Goal: Transaction & Acquisition: Purchase product/service

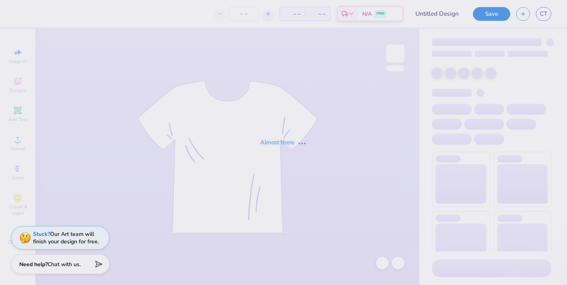
type input "seniors 2"
type input "100"
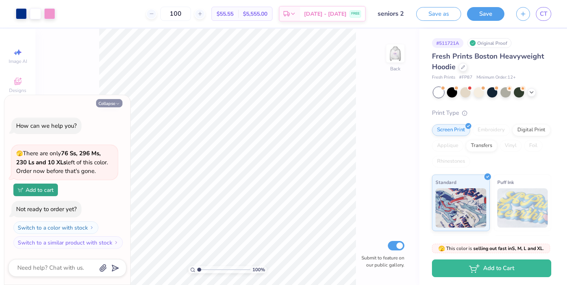
click at [114, 105] on button "Collapse" at bounding box center [109, 103] width 26 height 8
type textarea "x"
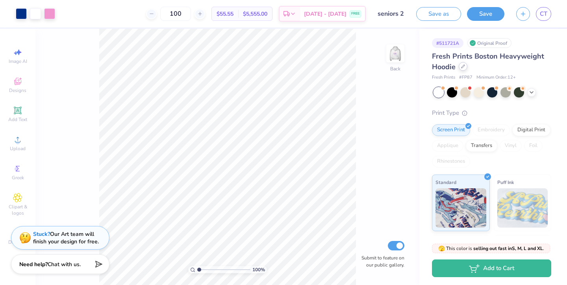
click at [464, 69] on div at bounding box center [462, 66] width 9 height 9
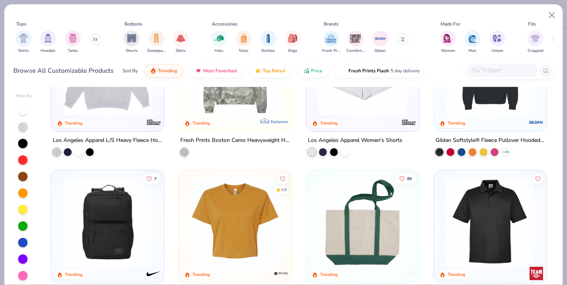
scroll to position [1283, 0]
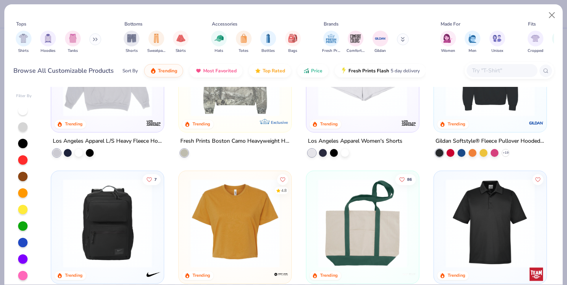
click at [492, 110] on img at bounding box center [489, 72] width 97 height 89
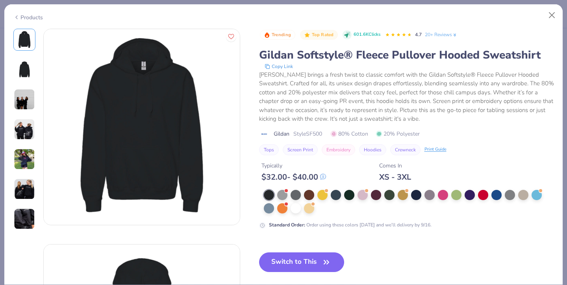
drag, startPoint x: 348, startPoint y: 195, endPoint x: 504, endPoint y: 199, distance: 155.9
click at [504, 199] on div at bounding box center [409, 202] width 290 height 24
click at [414, 195] on div at bounding box center [416, 194] width 10 height 10
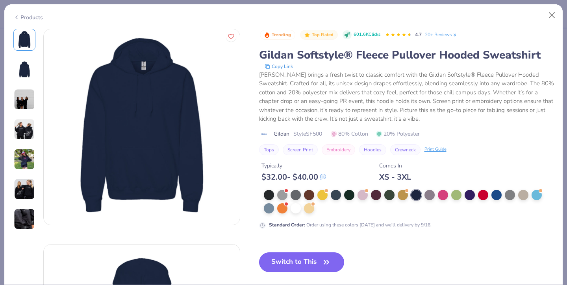
click at [310, 262] on button "Switch to This" at bounding box center [301, 263] width 85 height 20
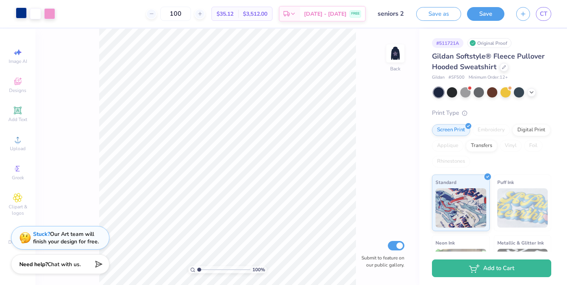
click at [18, 10] on div at bounding box center [21, 12] width 11 height 11
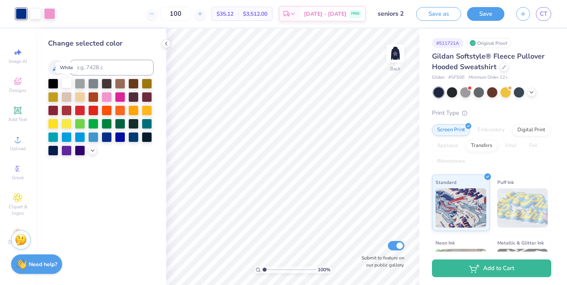
click at [67, 83] on div at bounding box center [66, 83] width 10 height 10
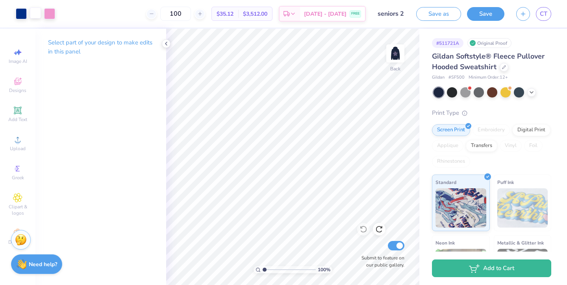
click at [37, 11] on div at bounding box center [35, 12] width 11 height 11
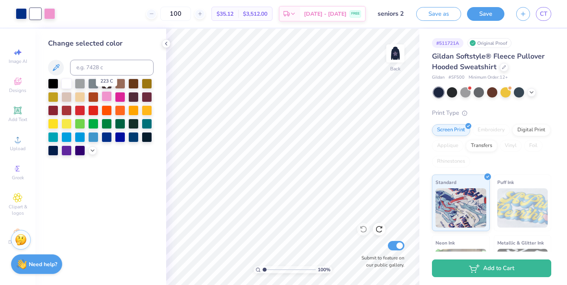
click at [111, 98] on div at bounding box center [107, 96] width 10 height 10
click at [18, 9] on div at bounding box center [21, 12] width 11 height 11
click at [20, 13] on div at bounding box center [21, 13] width 11 height 11
click at [67, 83] on div at bounding box center [66, 83] width 10 height 10
click at [394, 57] on img at bounding box center [394, 53] width 31 height 31
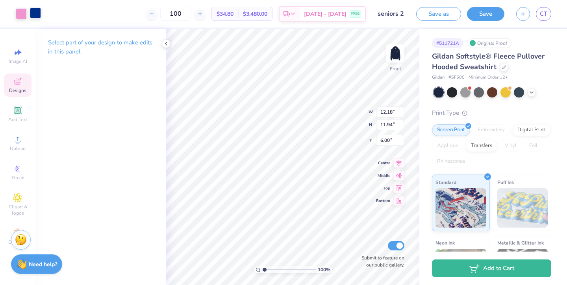
click at [33, 15] on div at bounding box center [35, 12] width 11 height 11
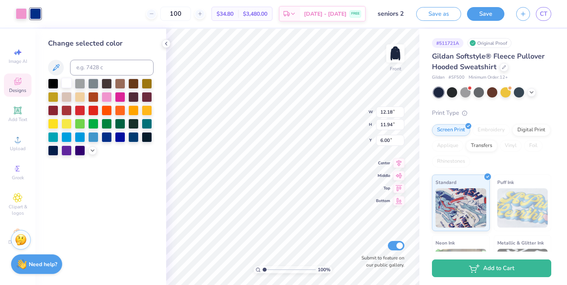
click at [66, 84] on div at bounding box center [66, 83] width 10 height 10
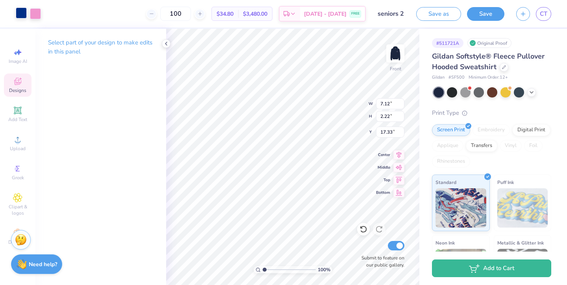
click at [18, 16] on div at bounding box center [21, 12] width 11 height 11
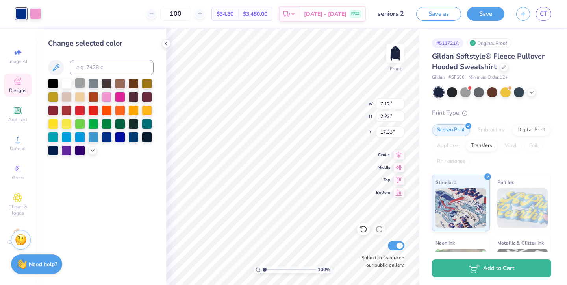
click at [69, 84] on div at bounding box center [66, 84] width 10 height 10
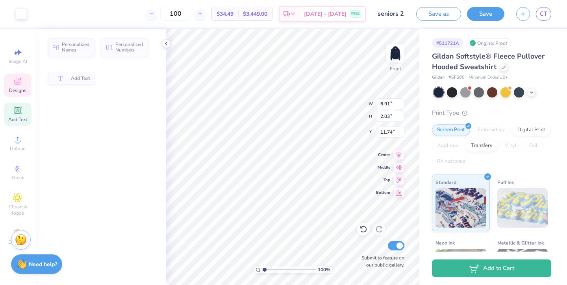
type input "6.91"
type input "2.03"
type input "11.74"
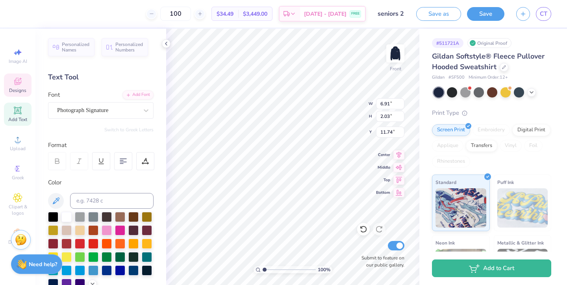
scroll to position [0, 0]
type textarea "tologs"
type textarea "seniors"
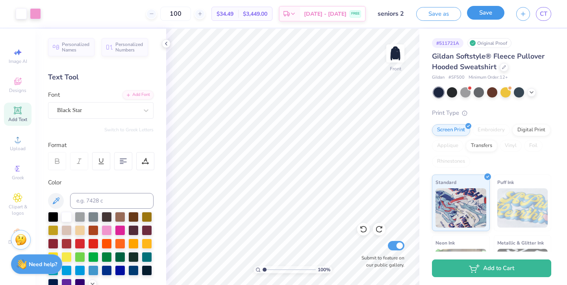
click at [486, 15] on button "Save" at bounding box center [485, 13] width 37 height 14
click at [165, 43] on body "Art colors 100 $34.49 Per Item $3,449.00 Total Est. Delivery [DATE] - [DATE] FR…" at bounding box center [283, 142] width 567 height 285
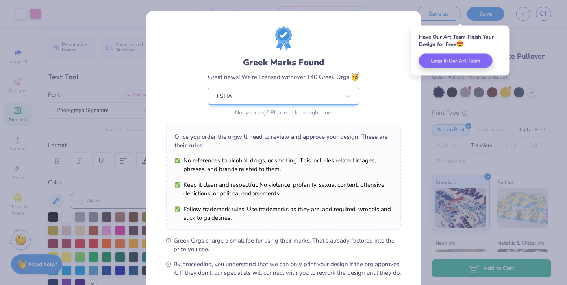
scroll to position [83, 0]
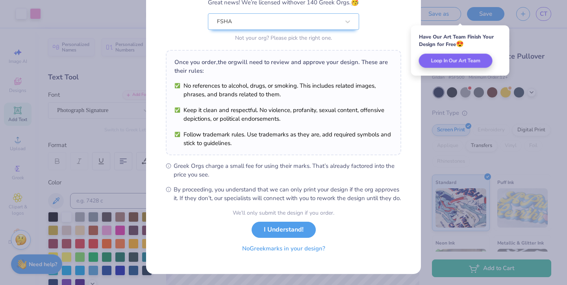
click at [282, 252] on button "No Greek marks in your design?" at bounding box center [283, 249] width 96 height 16
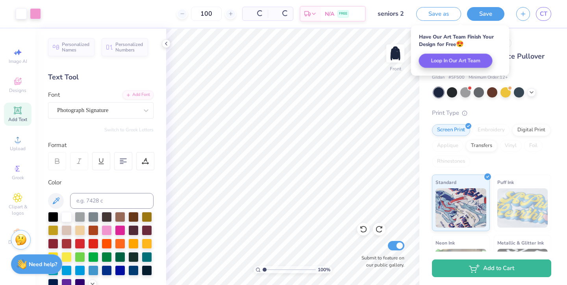
scroll to position [0, 0]
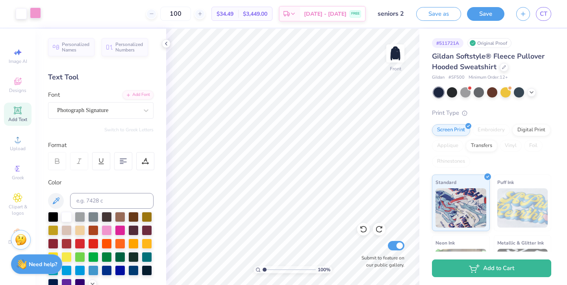
click at [40, 11] on div at bounding box center [35, 12] width 11 height 11
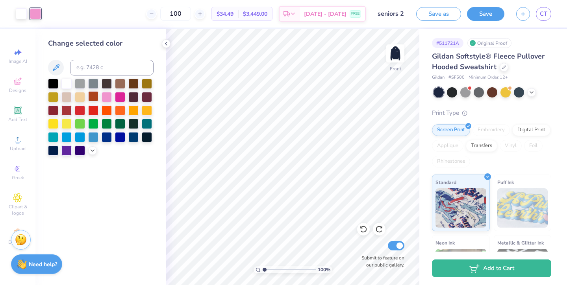
click at [94, 94] on div at bounding box center [93, 96] width 10 height 10
click at [24, 15] on div at bounding box center [21, 12] width 11 height 11
click at [106, 99] on div at bounding box center [107, 96] width 10 height 10
click at [35, 16] on div at bounding box center [35, 12] width 11 height 11
click at [65, 83] on div at bounding box center [66, 83] width 10 height 10
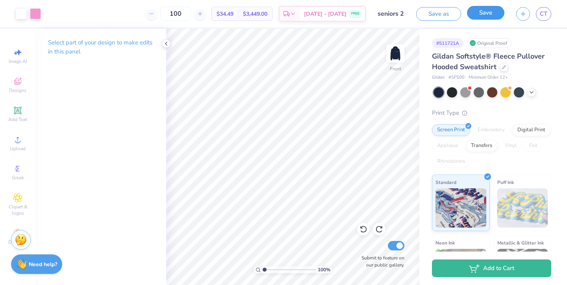
click at [487, 12] on button "Save" at bounding box center [485, 13] width 37 height 14
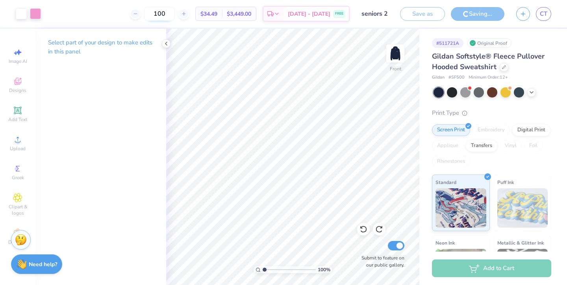
click at [175, 15] on input "100" at bounding box center [159, 14] width 31 height 14
type input "1"
type input "110"
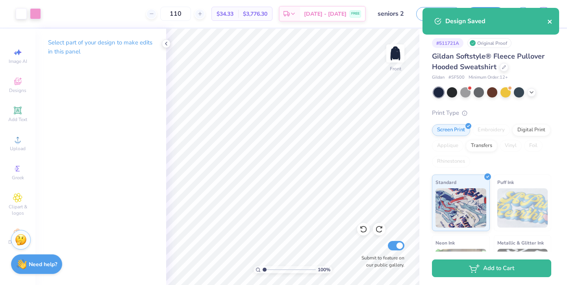
click at [548, 18] on button "close" at bounding box center [550, 21] width 6 height 9
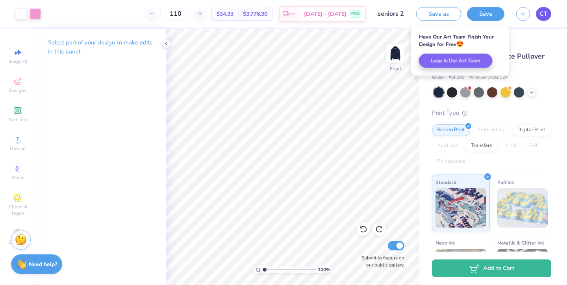
click at [547, 12] on span "CT" at bounding box center [542, 13] width 7 height 9
